Goal: Task Accomplishment & Management: Manage account settings

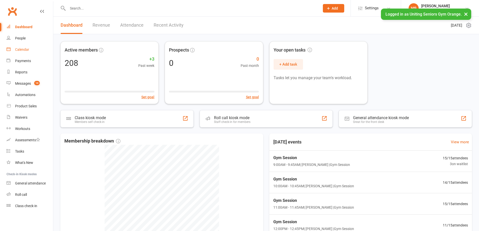
click at [24, 51] on div "Calendar" at bounding box center [22, 50] width 14 height 4
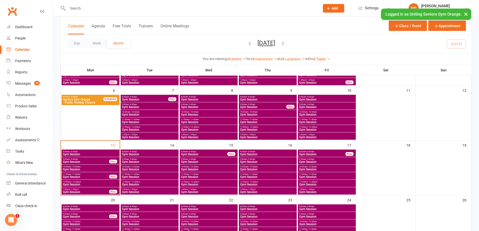
click at [81, 168] on span "Gym Session" at bounding box center [91, 169] width 56 height 3
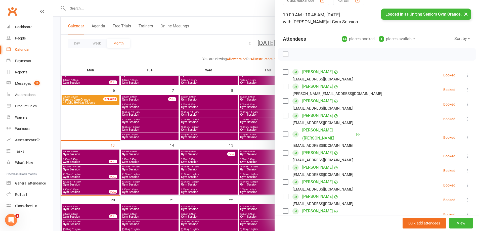
scroll to position [25, 0]
click at [284, 132] on label at bounding box center [285, 134] width 5 height 5
click at [326, 54] on icon "button" at bounding box center [329, 55] width 6 height 6
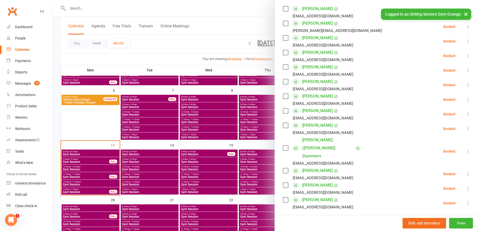
scroll to position [126, 0]
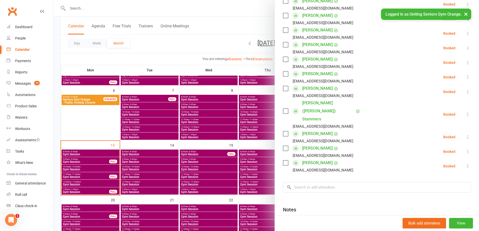
click at [84, 161] on div at bounding box center [266, 115] width 426 height 231
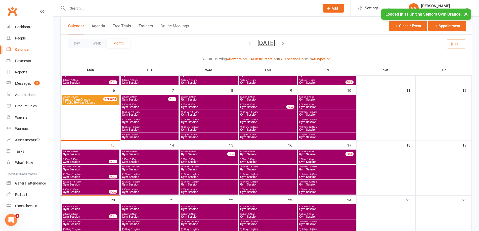
click at [86, 162] on span "Gym Session" at bounding box center [86, 162] width 47 height 3
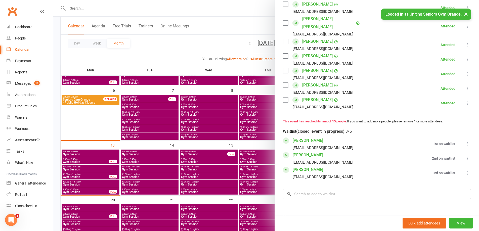
scroll to position [201, 0]
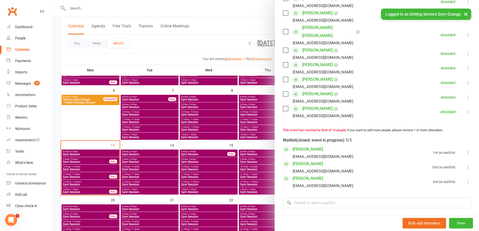
click at [89, 168] on div at bounding box center [266, 115] width 426 height 231
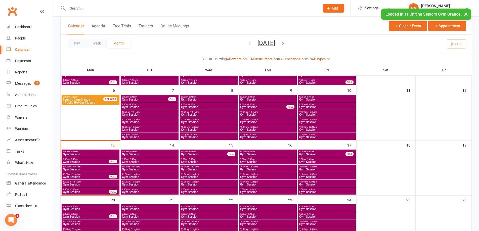
click at [89, 169] on span "Gym Session" at bounding box center [91, 169] width 56 height 3
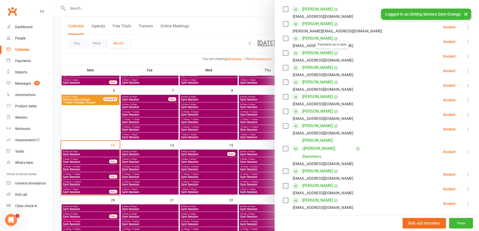
scroll to position [126, 0]
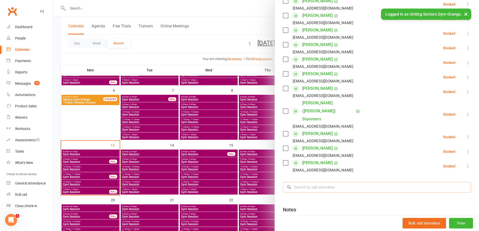
click at [309, 182] on input "search" at bounding box center [377, 187] width 188 height 11
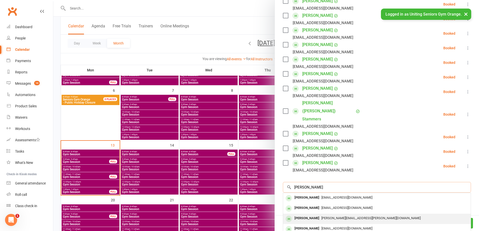
type input "[PERSON_NAME]"
click at [313, 194] on div "[PERSON_NAME]" at bounding box center [307, 197] width 29 height 7
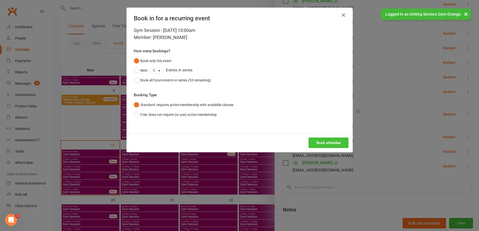
click at [334, 145] on button "Book attendee" at bounding box center [329, 143] width 40 height 11
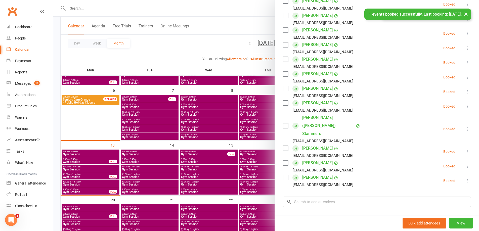
click at [321, 175] on div "Class kiosk mode Roll call 10:00 AM - 10:45 AM, [DATE] with [PERSON_NAME] at Gy…" at bounding box center [377, 87] width 204 height 383
drag, startPoint x: 317, startPoint y: 187, endPoint x: 314, endPoint y: 185, distance: 3.2
click at [316, 197] on input "search" at bounding box center [377, 202] width 188 height 11
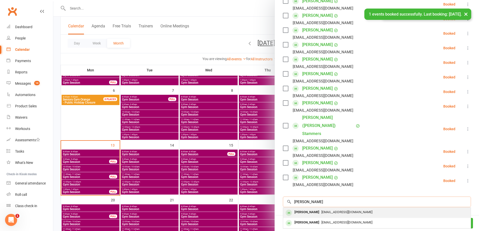
type input "[PERSON_NAME]"
click at [322, 210] on span "[EMAIL_ADDRESS][DOMAIN_NAME]" at bounding box center [347, 212] width 51 height 4
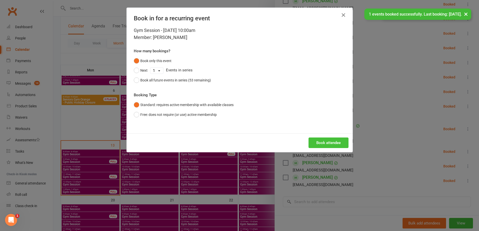
click at [327, 145] on button "Book attendee" at bounding box center [329, 143] width 40 height 11
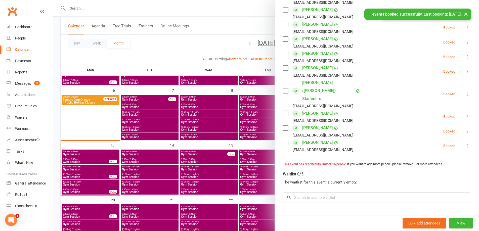
scroll to position [176, 0]
click at [90, 184] on div at bounding box center [266, 115] width 426 height 231
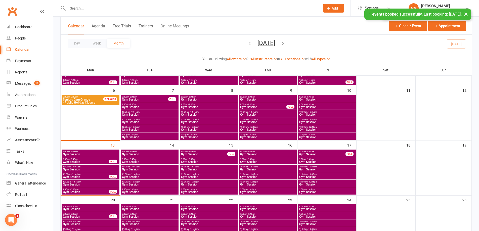
click at [90, 184] on span "Gym Session" at bounding box center [91, 184] width 56 height 3
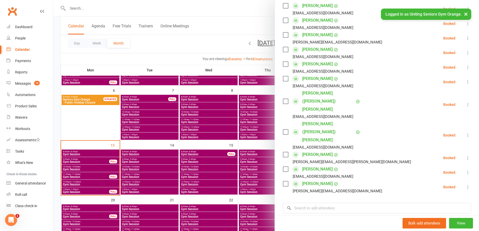
scroll to position [101, 0]
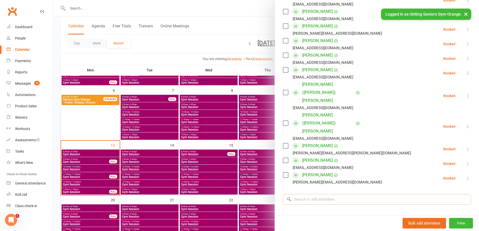
click at [317, 194] on input "search" at bounding box center [377, 199] width 188 height 11
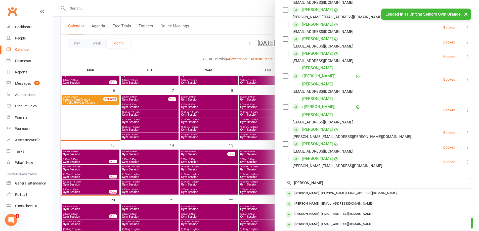
scroll to position [129, 0]
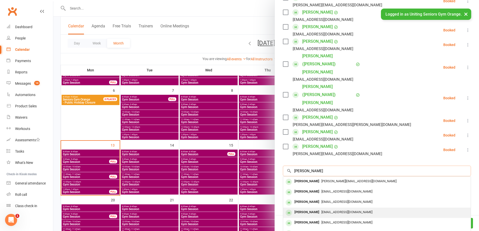
type input "[PERSON_NAME]"
click at [335, 209] on div "[EMAIL_ADDRESS][DOMAIN_NAME]" at bounding box center [377, 212] width 184 height 7
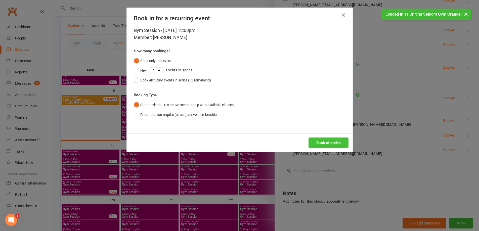
click at [317, 143] on button "Book attendee" at bounding box center [329, 143] width 40 height 11
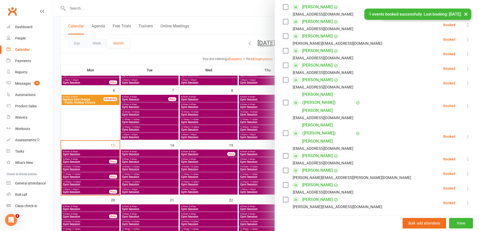
scroll to position [79, 0]
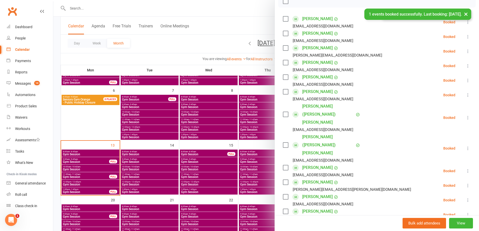
click at [466, 169] on icon at bounding box center [468, 171] width 5 height 5
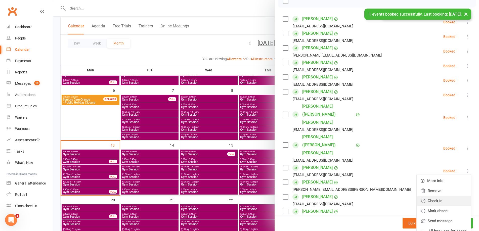
click at [435, 196] on link "Check in" at bounding box center [444, 201] width 54 height 10
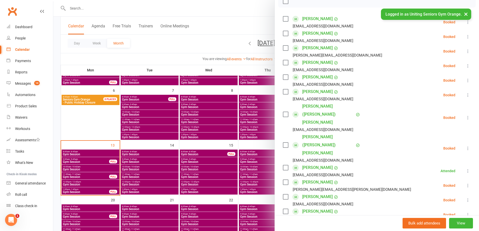
click at [87, 170] on div at bounding box center [266, 115] width 426 height 231
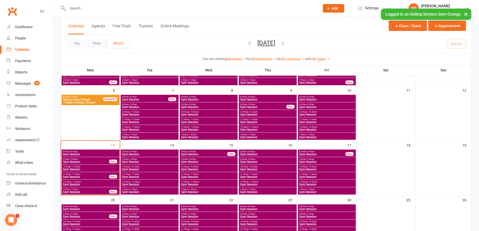
click at [87, 170] on span "Gym Session" at bounding box center [91, 169] width 56 height 3
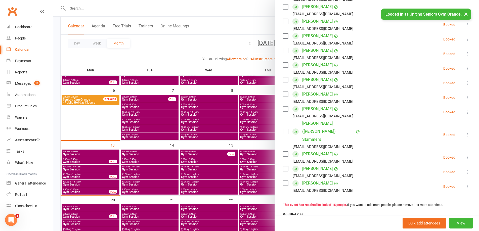
scroll to position [101, 0]
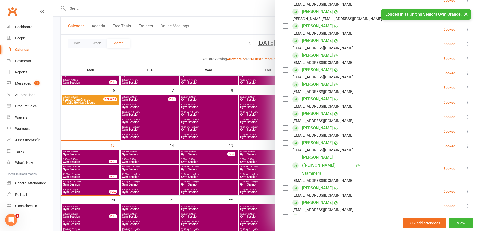
click at [466, 118] on icon at bounding box center [468, 116] width 5 height 5
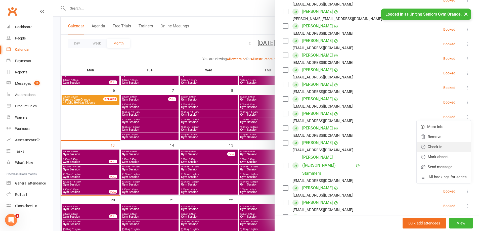
click at [443, 148] on link "Check in" at bounding box center [444, 147] width 54 height 10
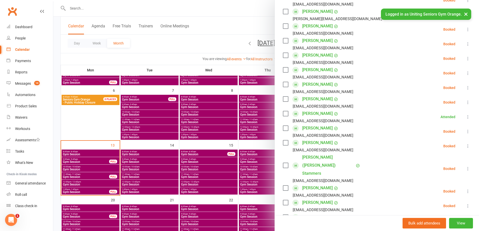
click at [466, 132] on icon at bounding box center [468, 131] width 5 height 5
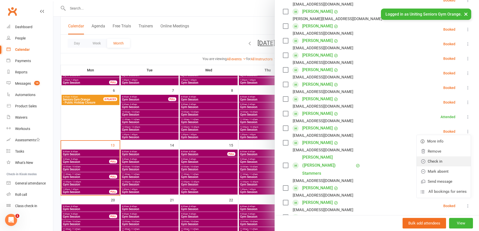
click at [446, 159] on link "Check in" at bounding box center [444, 161] width 54 height 10
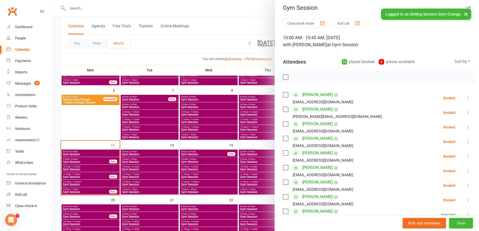
scroll to position [0, 0]
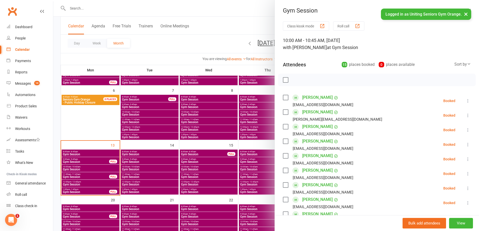
click at [82, 127] on div at bounding box center [266, 115] width 426 height 231
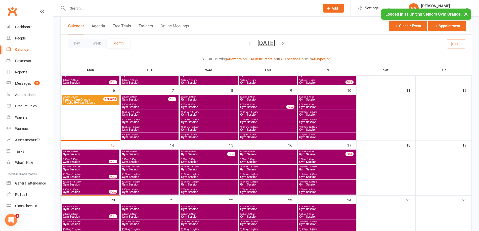
click at [83, 162] on span "Gym Session" at bounding box center [86, 162] width 47 height 3
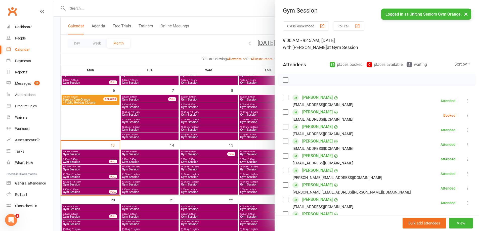
click at [466, 115] on icon at bounding box center [468, 115] width 5 height 5
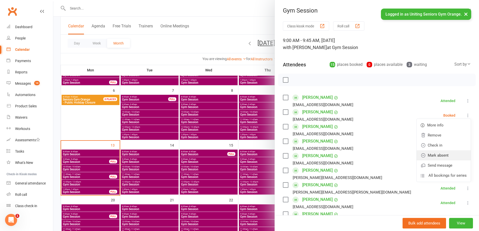
click at [433, 156] on link "Mark absent" at bounding box center [444, 155] width 54 height 10
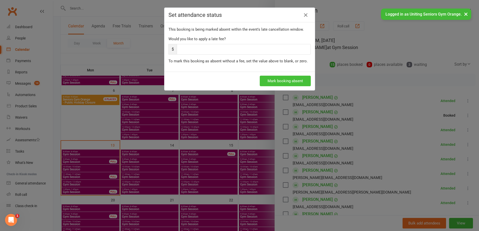
click at [294, 81] on button "Mark booking absent" at bounding box center [285, 81] width 51 height 11
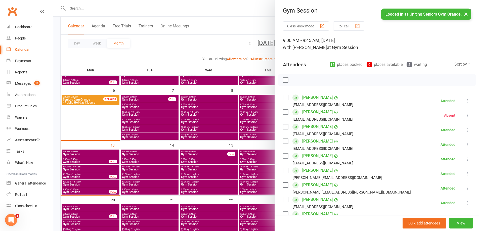
click at [93, 167] on div at bounding box center [266, 115] width 426 height 231
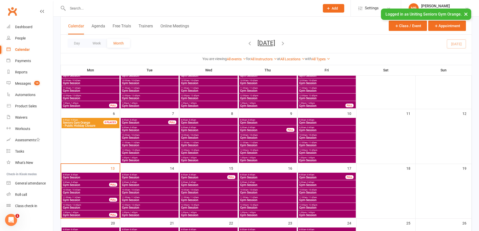
scroll to position [50, 0]
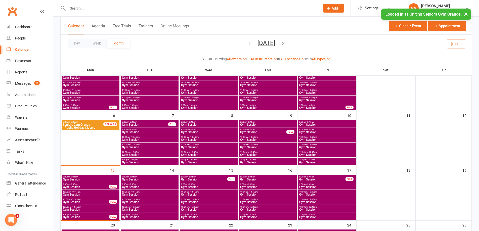
click at [82, 200] on span "11:00am - 11:45am" at bounding box center [86, 199] width 47 height 2
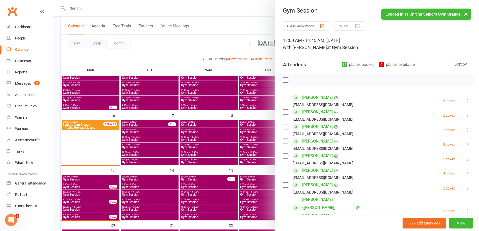
click at [90, 190] on div at bounding box center [266, 115] width 426 height 231
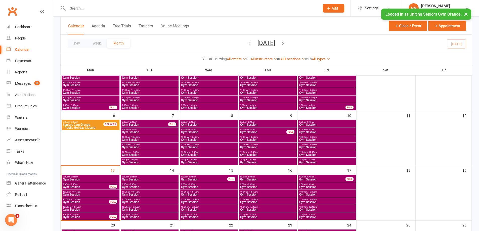
click at [91, 186] on span "Gym Session" at bounding box center [86, 187] width 47 height 3
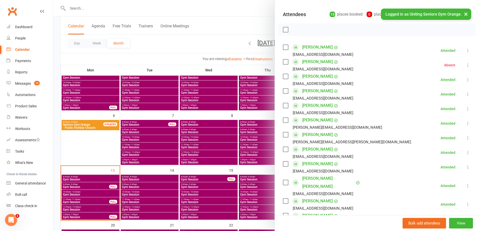
click at [81, 194] on div at bounding box center [266, 115] width 426 height 231
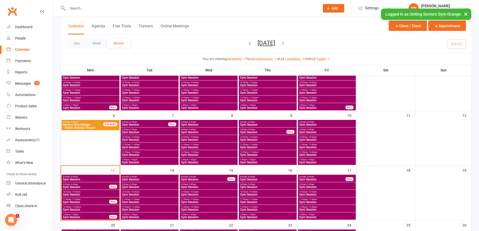
click at [83, 193] on span "10:00am - 10:45am" at bounding box center [91, 192] width 56 height 2
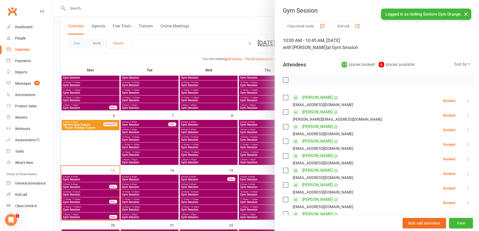
click at [286, 126] on label at bounding box center [285, 126] width 5 height 5
drag, startPoint x: 327, startPoint y: 80, endPoint x: 270, endPoint y: 15, distance: 86.3
click at [328, 80] on icon "button" at bounding box center [329, 80] width 6 height 6
click at [232, 163] on div at bounding box center [266, 115] width 426 height 231
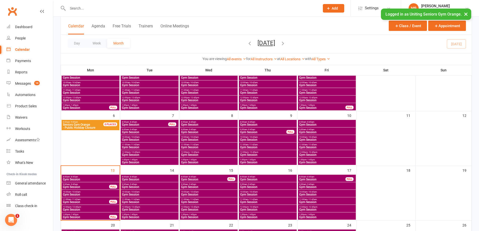
click at [266, 195] on span "Gym Session" at bounding box center [268, 194] width 56 height 3
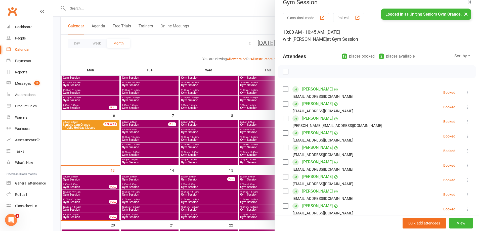
scroll to position [0, 0]
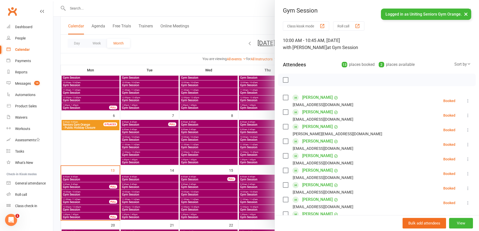
click at [183, 197] on div at bounding box center [266, 115] width 426 height 231
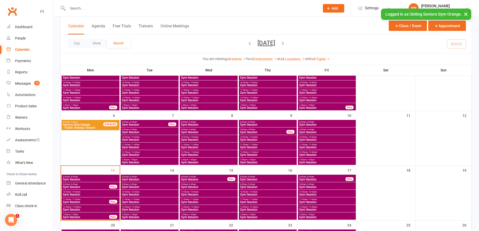
click at [257, 194] on span "Gym Session" at bounding box center [268, 194] width 56 height 3
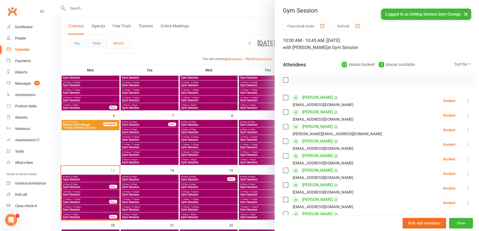
click at [257, 186] on div at bounding box center [266, 115] width 426 height 231
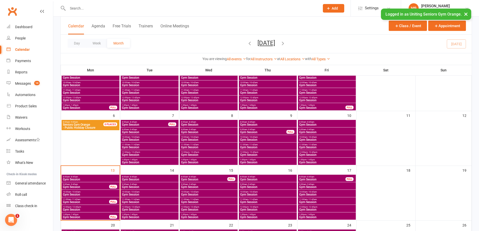
click at [260, 178] on span "8:00am - 8:45am" at bounding box center [268, 177] width 56 height 2
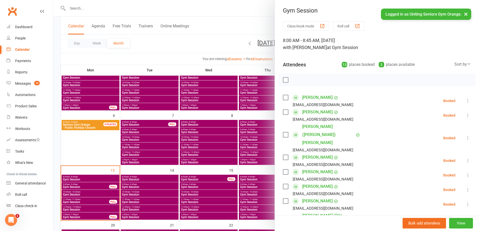
click at [246, 193] on div at bounding box center [266, 115] width 426 height 231
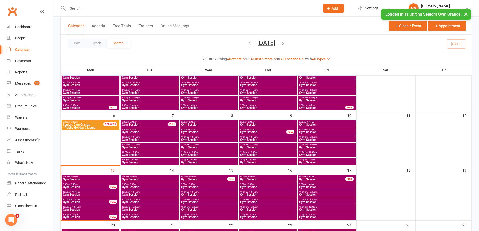
click at [257, 187] on span "Gym Session" at bounding box center [268, 187] width 56 height 3
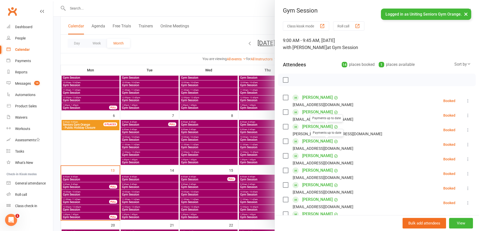
click at [256, 193] on div at bounding box center [266, 115] width 426 height 231
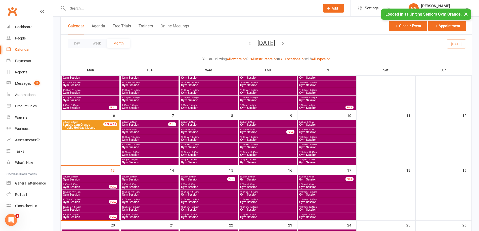
click at [256, 200] on span "- 11:45am" at bounding box center [253, 199] width 9 height 2
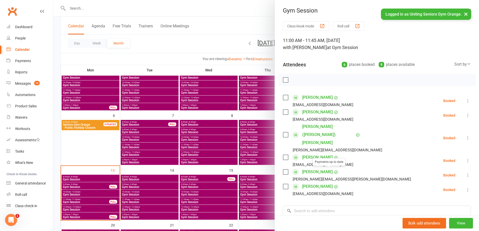
click at [249, 198] on div at bounding box center [266, 115] width 426 height 231
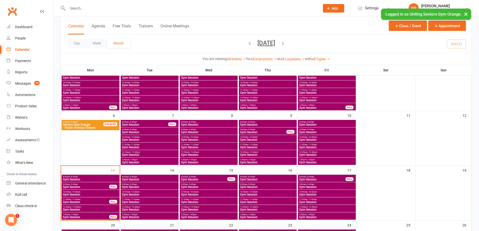
click at [260, 200] on span "11:00am - 11:45am" at bounding box center [268, 199] width 56 height 2
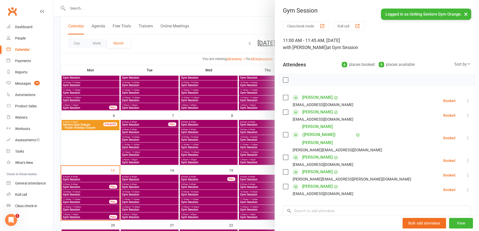
click at [221, 198] on div at bounding box center [266, 115] width 426 height 231
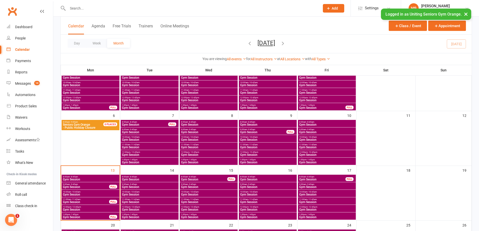
click at [255, 209] on span "Gym Session" at bounding box center [268, 209] width 56 height 3
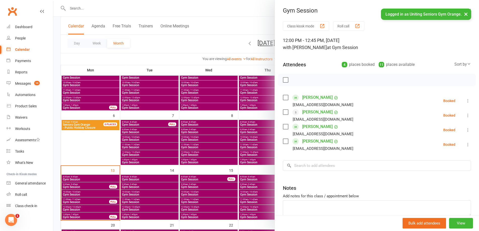
click at [237, 196] on div at bounding box center [266, 115] width 426 height 231
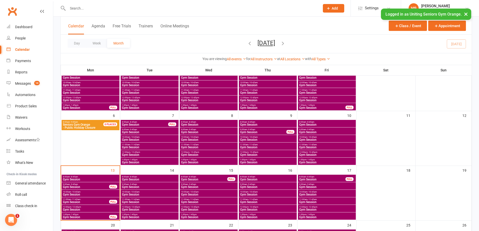
click at [256, 215] on span "1:00pm - 1:45pm" at bounding box center [268, 215] width 56 height 2
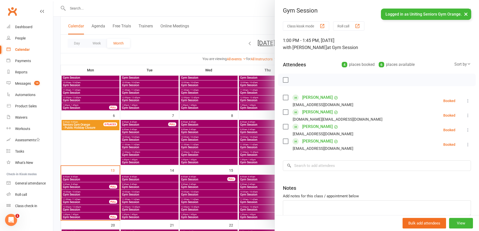
click at [210, 185] on div at bounding box center [266, 115] width 426 height 231
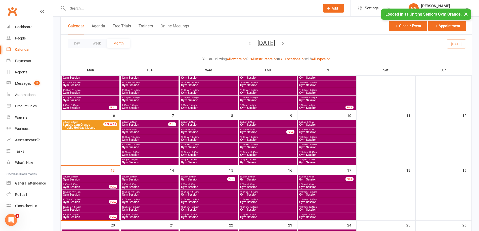
click at [203, 185] on span "9:00am - 9:45am" at bounding box center [209, 184] width 56 height 2
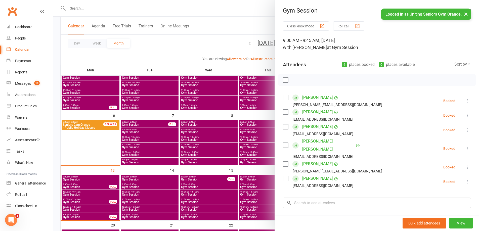
click at [202, 197] on div at bounding box center [266, 115] width 426 height 231
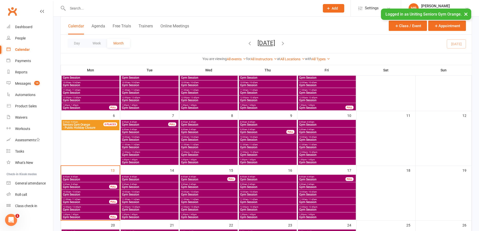
click at [203, 195] on span "Gym Session" at bounding box center [209, 194] width 56 height 3
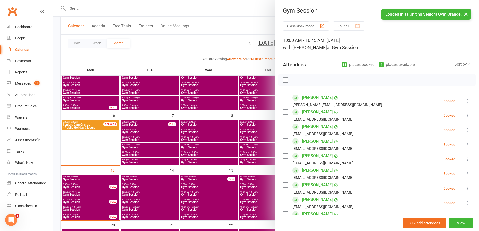
click at [202, 199] on div at bounding box center [266, 115] width 426 height 231
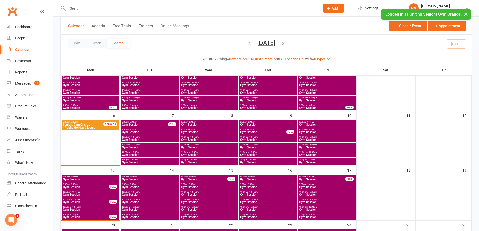
click at [202, 200] on span "11:00am - 11:45am" at bounding box center [209, 199] width 56 height 2
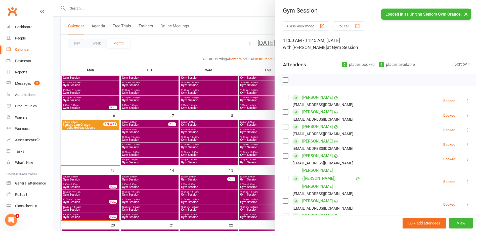
click at [202, 201] on div at bounding box center [266, 115] width 426 height 231
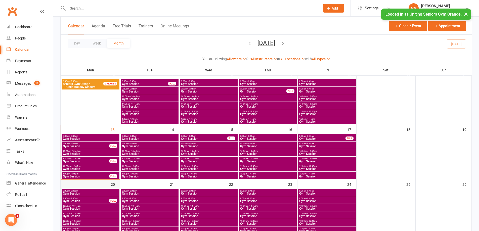
scroll to position [101, 0]
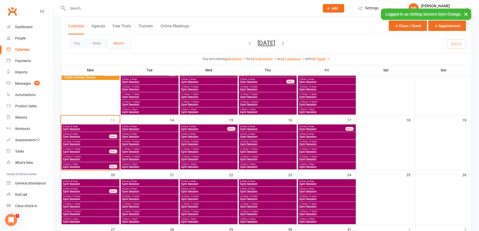
click at [91, 157] on span "12:00pm - 12:45pm" at bounding box center [91, 157] width 56 height 2
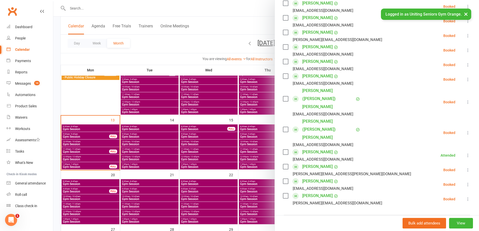
scroll to position [93, 0]
click at [91, 136] on div at bounding box center [266, 115] width 426 height 231
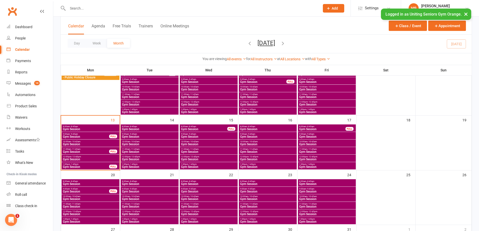
click at [91, 136] on span "Gym Session" at bounding box center [86, 136] width 47 height 3
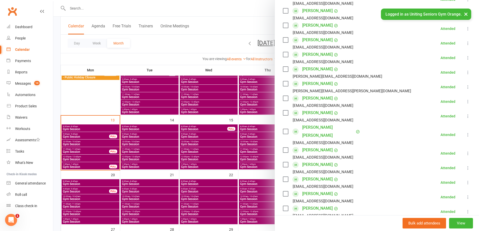
scroll to position [126, 0]
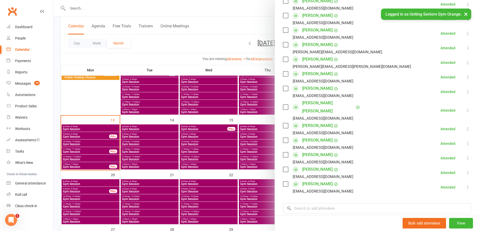
click at [93, 145] on div at bounding box center [266, 115] width 426 height 231
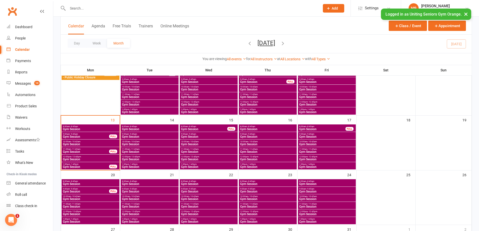
click at [93, 145] on div at bounding box center [266, 115] width 426 height 231
click at [93, 144] on span "Gym Session" at bounding box center [91, 144] width 56 height 3
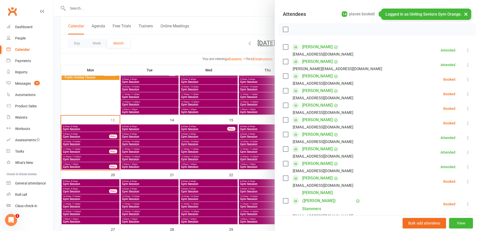
scroll to position [50, 0]
click at [89, 151] on div at bounding box center [266, 115] width 426 height 231
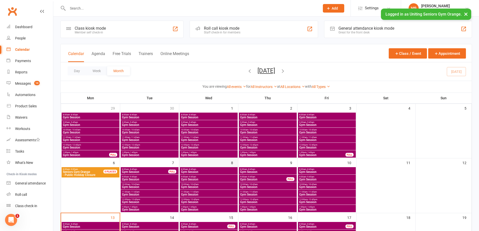
scroll to position [0, 0]
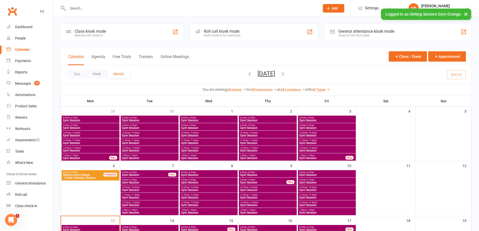
click at [72, 11] on div at bounding box center [188, 8] width 256 height 16
click at [72, 11] on input "text" at bounding box center [191, 8] width 250 height 7
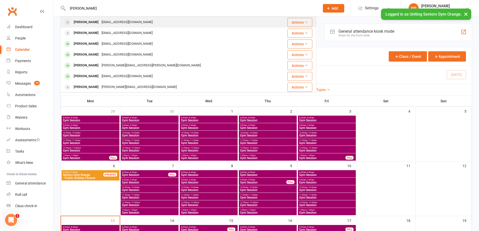
type input "[PERSON_NAME]"
click at [117, 24] on div "[EMAIL_ADDRESS][DOMAIN_NAME]" at bounding box center [127, 22] width 54 height 7
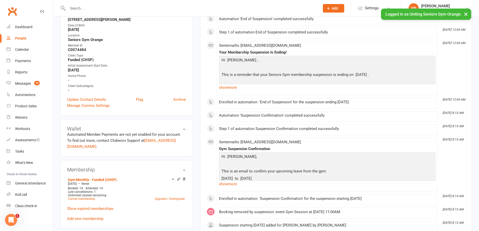
scroll to position [126, 0]
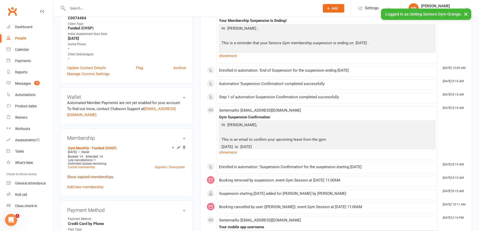
click at [96, 175] on link "Show expired memberships" at bounding box center [90, 177] width 46 height 5
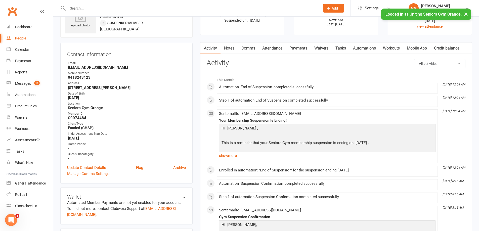
scroll to position [25, 0]
drag, startPoint x: 115, startPoint y: 68, endPoint x: 63, endPoint y: 70, distance: 52.1
click at [63, 70] on div "Contact information Owner Email [EMAIL_ADDRESS][DOMAIN_NAME] Mobile Number [PHO…" at bounding box center [126, 114] width 132 height 141
copy strong "[EMAIL_ADDRESS][DOMAIN_NAME]"
click at [157, 89] on strong "[STREET_ADDRESS][PERSON_NAME]" at bounding box center [127, 88] width 118 height 5
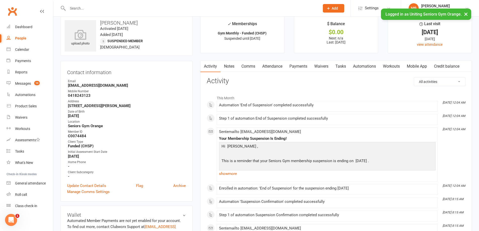
scroll to position [0, 0]
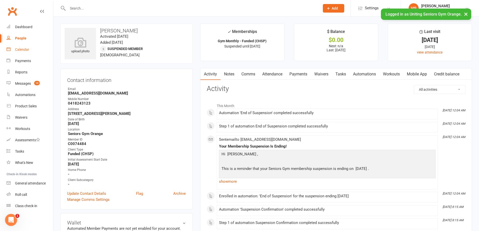
click at [20, 47] on link "Calendar" at bounding box center [30, 49] width 47 height 11
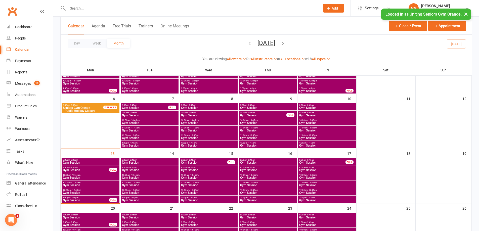
scroll to position [75, 0]
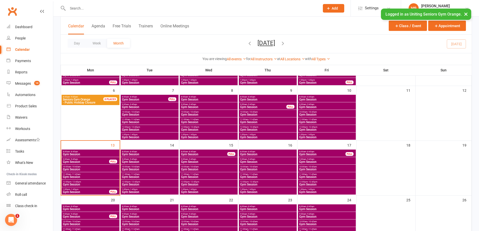
click at [80, 177] on span "Gym Session" at bounding box center [91, 177] width 56 height 3
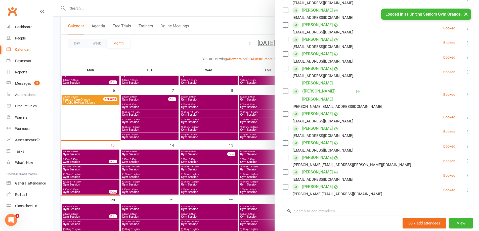
scroll to position [126, 0]
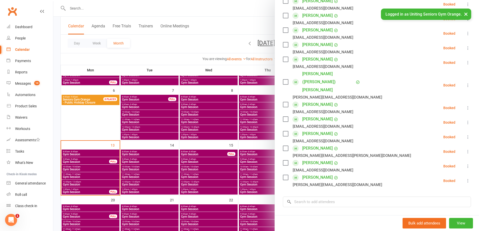
click at [89, 158] on div at bounding box center [266, 115] width 426 height 231
